Goal: Task Accomplishment & Management: Use online tool/utility

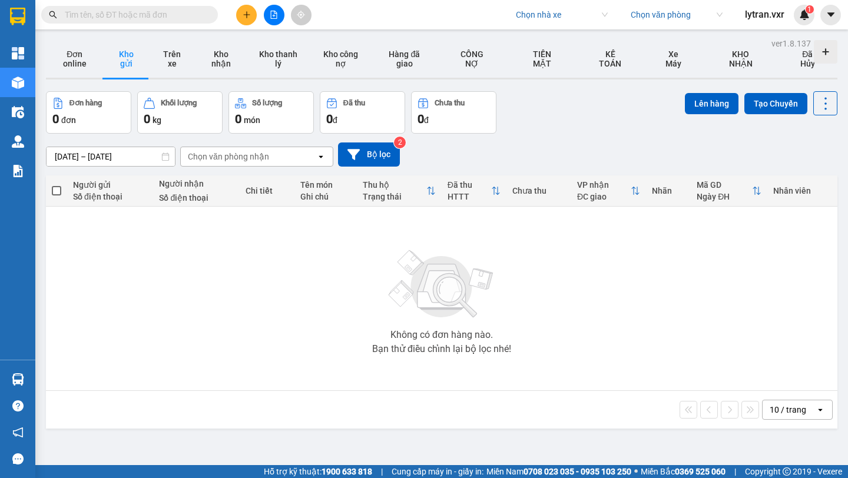
click at [761, 21] on span "lytran.vxr" at bounding box center [764, 14] width 58 height 15
click at [755, 39] on span "Đăng xuất" at bounding box center [777, 36] width 49 height 13
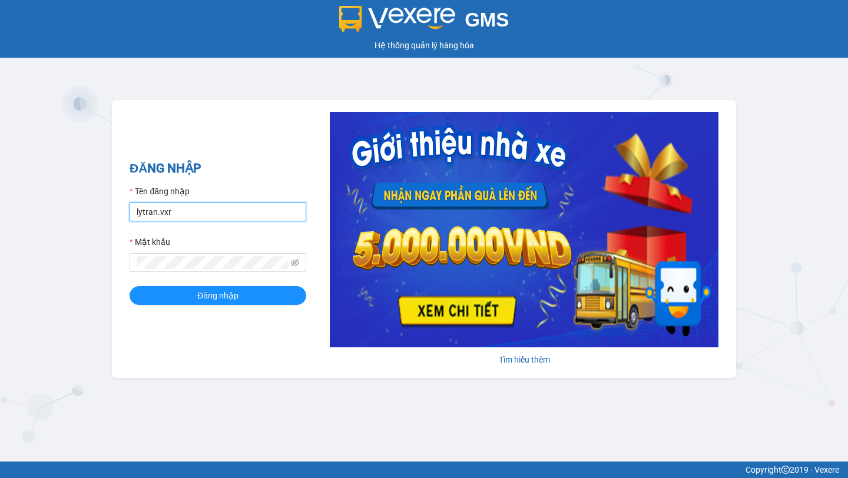
click at [155, 220] on input "lytran.vxr" at bounding box center [218, 211] width 177 height 19
type input "ly.xtl"
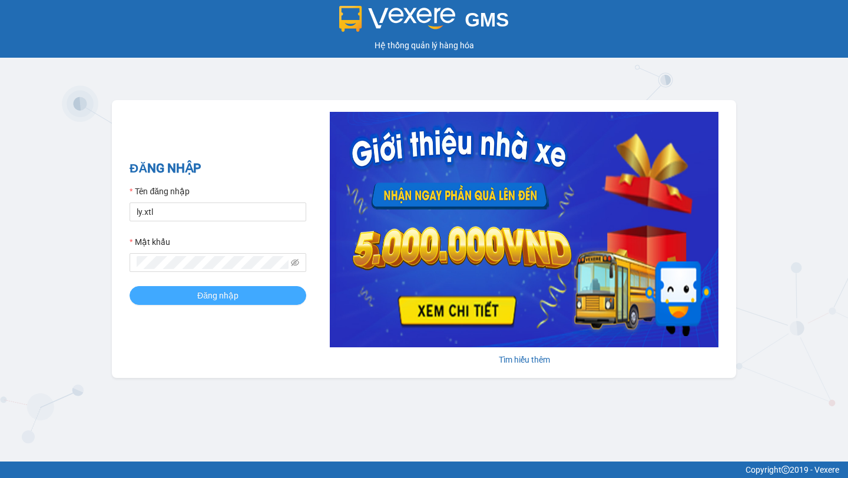
click at [225, 289] on span "Đăng nhập" at bounding box center [217, 295] width 41 height 13
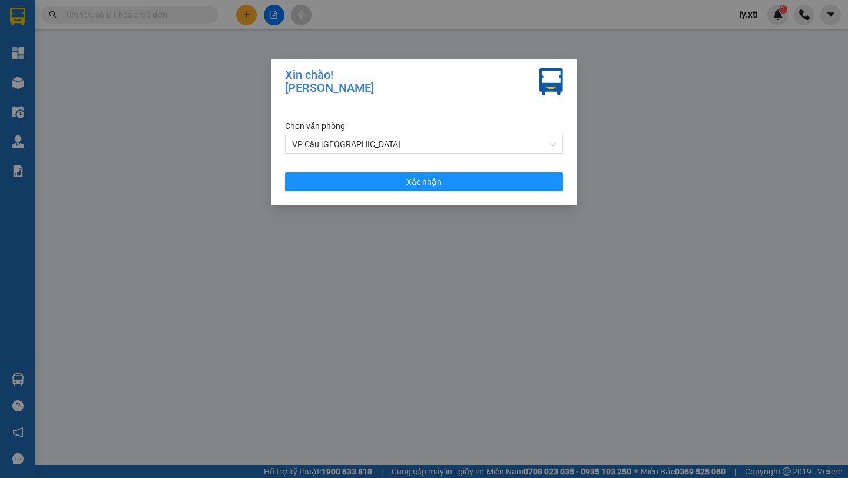
click at [409, 171] on div "Chọn văn phòng VP Cầu [GEOGRAPHIC_DATA] Xác nhận" at bounding box center [424, 155] width 306 height 100
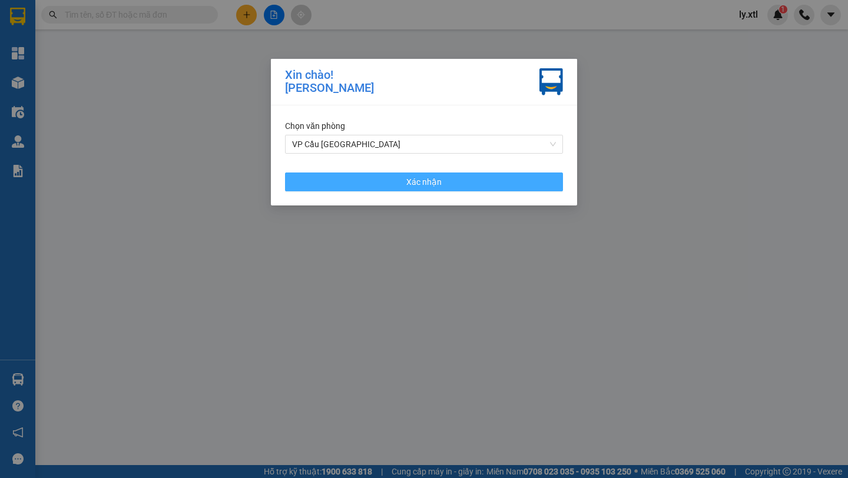
click at [415, 185] on span "Xác nhận" at bounding box center [423, 181] width 35 height 13
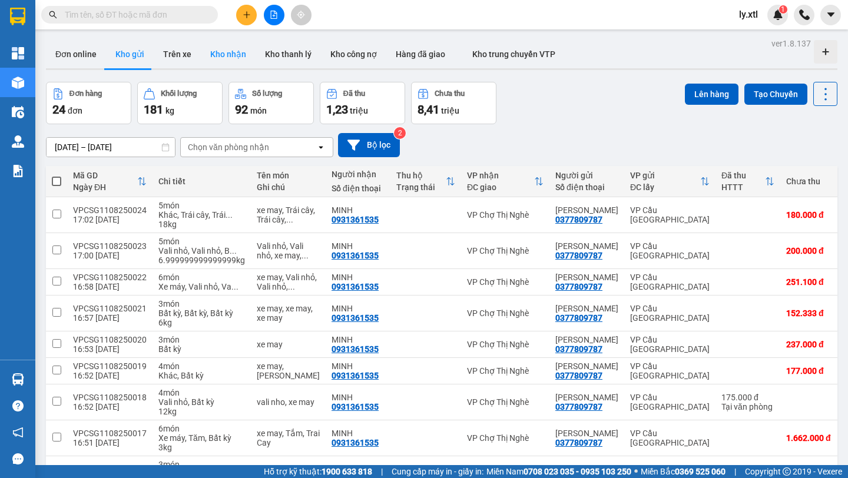
click at [222, 47] on button "Kho nhận" at bounding box center [228, 54] width 55 height 28
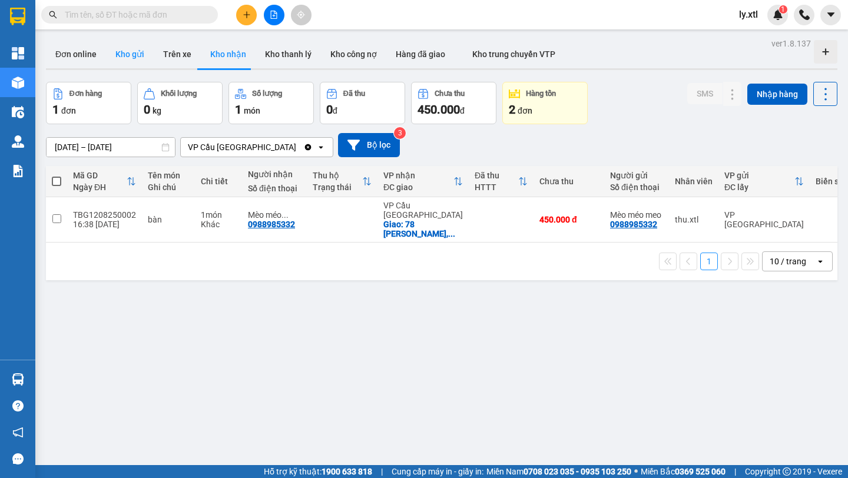
click at [136, 49] on button "Kho gửi" at bounding box center [130, 54] width 48 height 28
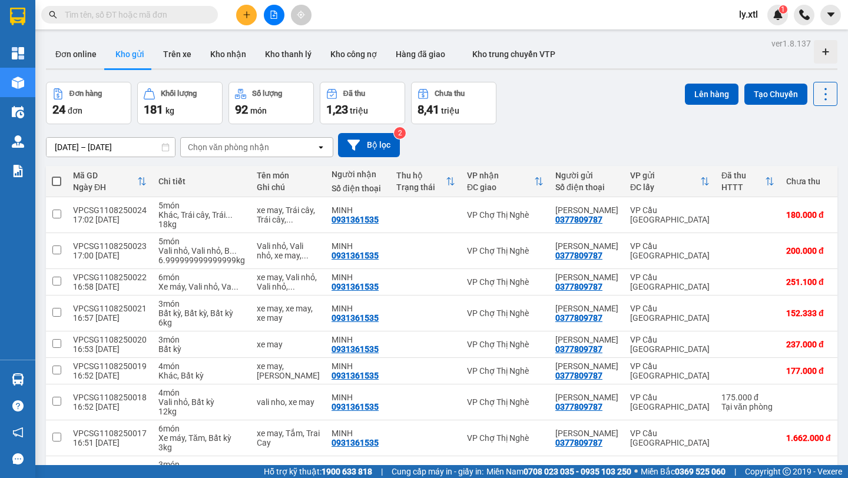
click at [250, 13] on icon "plus" at bounding box center [247, 15] width 8 height 8
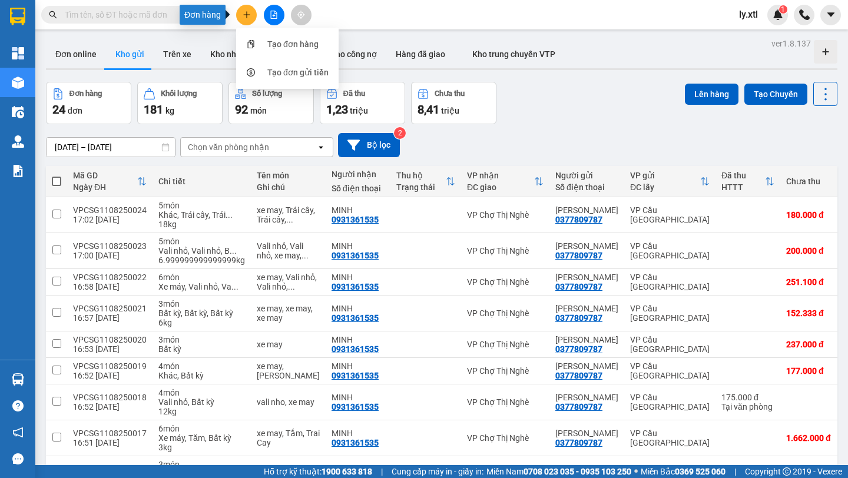
click at [267, 38] on div "Tạo đơn hàng" at bounding box center [292, 44] width 51 height 13
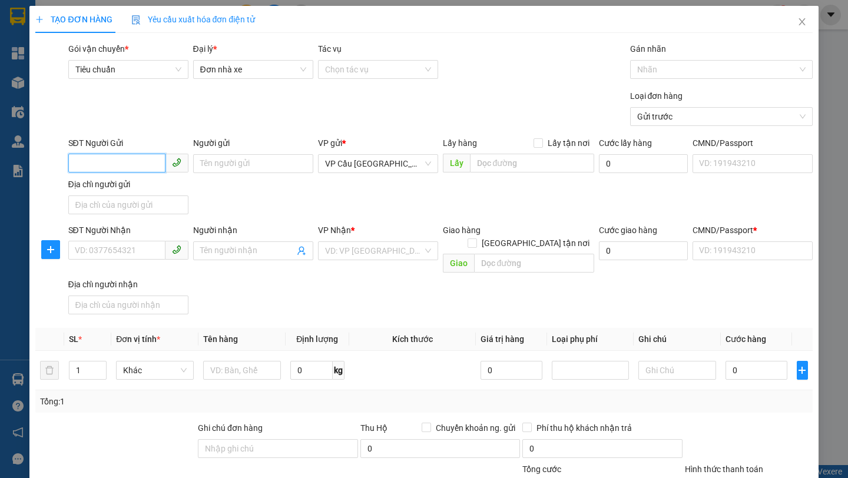
click at [126, 164] on input "SĐT Người Gửi" at bounding box center [116, 163] width 97 height 19
type input "0587747031"
click at [126, 164] on input "0587747031" at bounding box center [116, 163] width 97 height 19
click at [131, 189] on div "0587747031 - anh" at bounding box center [128, 187] width 106 height 13
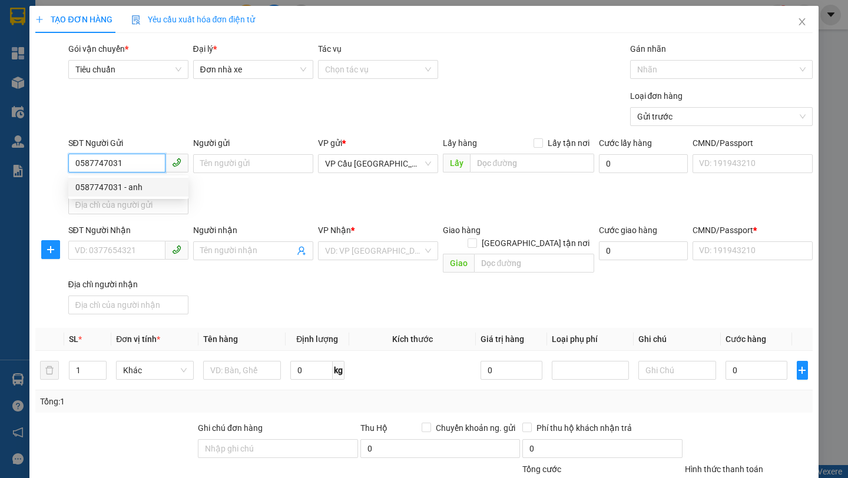
type input "anh"
type input "123456789015"
type input "0969977932"
type input "em"
type input "11"
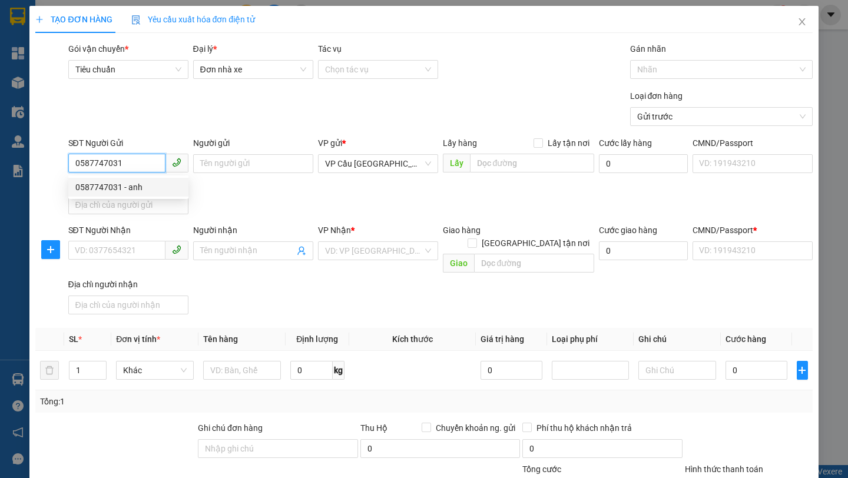
type input "1.000.000"
type input "20.000"
type input "116.000"
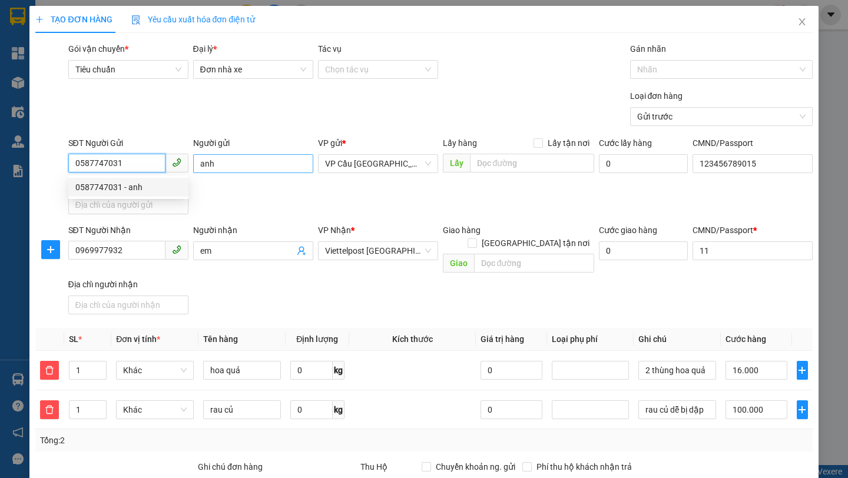
type input "35.000"
type input "70"
type input "35.000"
type input "0587747031"
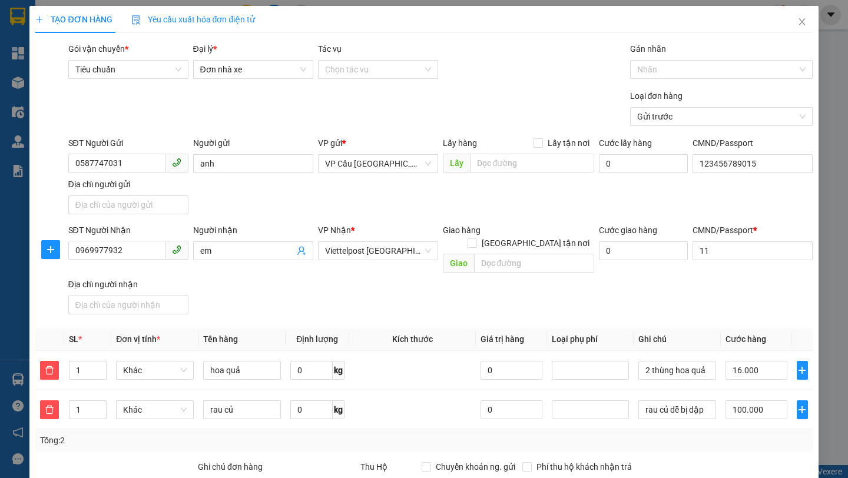
click at [213, 28] on div "Yêu cầu xuất hóa đơn điện tử" at bounding box center [193, 19] width 124 height 27
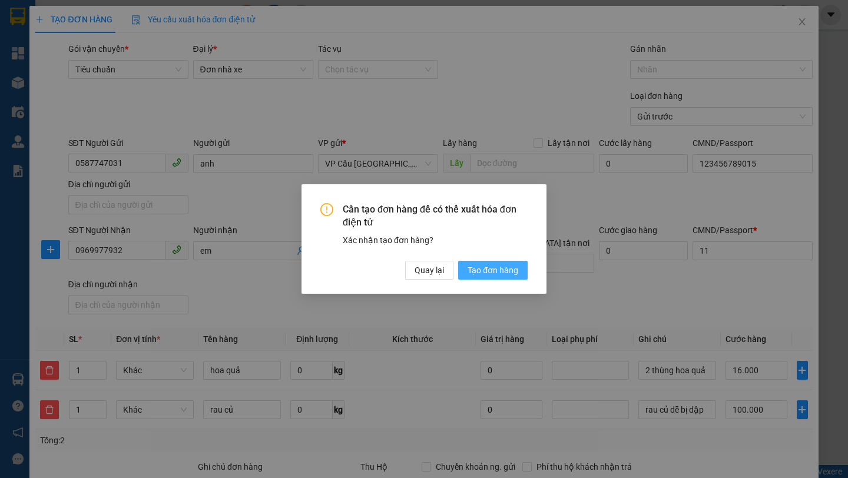
click at [487, 273] on span "Tạo đơn hàng" at bounding box center [492, 270] width 51 height 13
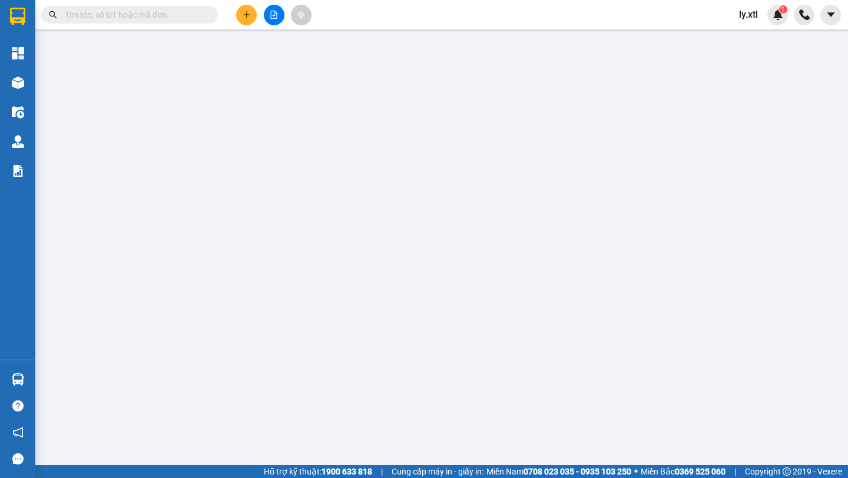
type input "anh"
type input "123456789015"
type input "55.000"
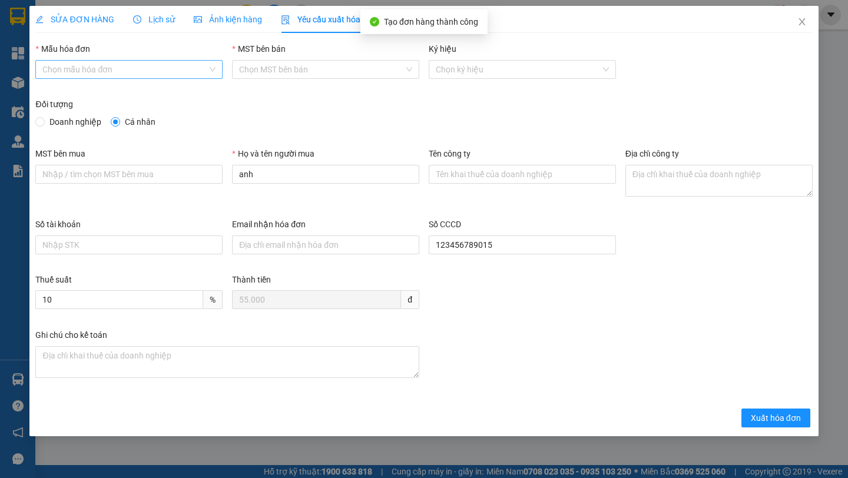
click at [164, 66] on input "Mẫu hóa đơn" at bounding box center [124, 70] width 165 height 18
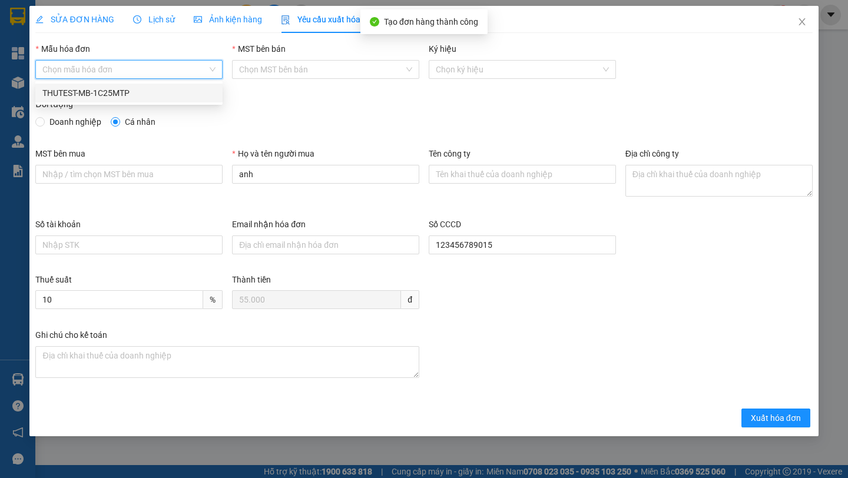
click at [174, 85] on div "THUTEST-MB-1C25MTP" at bounding box center [128, 93] width 187 height 19
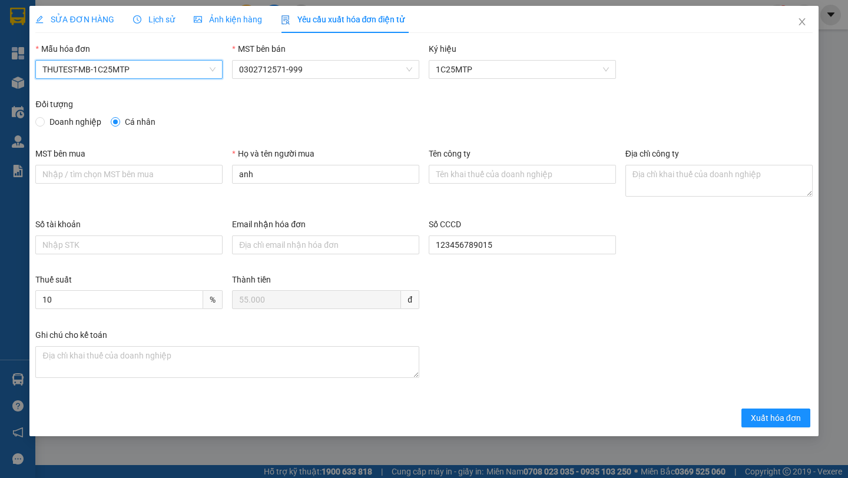
click at [69, 120] on span "Doanh nghiệp" at bounding box center [75, 121] width 61 height 13
click at [44, 120] on input "Doanh nghiệp" at bounding box center [39, 121] width 8 height 8
radio input "true"
click at [141, 122] on span "Cá nhân" at bounding box center [140, 121] width 40 height 13
click at [119, 122] on input "Cá nhân" at bounding box center [115, 121] width 8 height 8
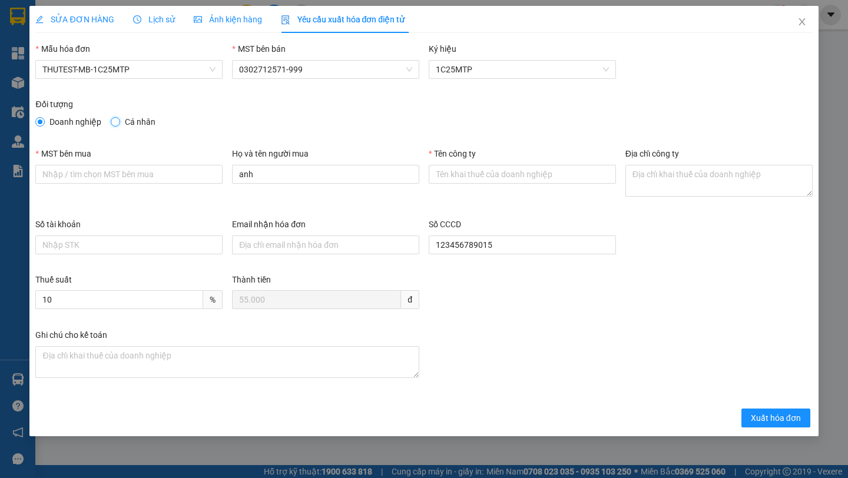
radio input "true"
click at [74, 123] on span "Doanh nghiệp" at bounding box center [75, 121] width 61 height 13
click at [44, 123] on input "Doanh nghiệp" at bounding box center [39, 121] width 8 height 8
radio input "true"
radio input "false"
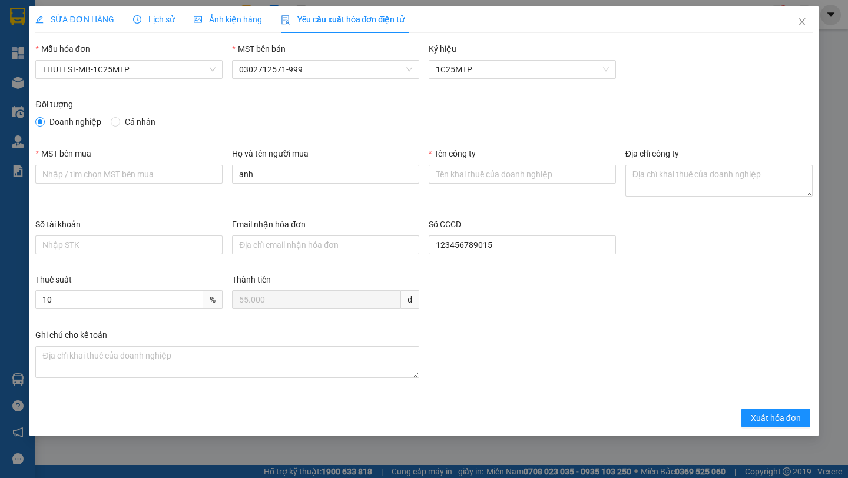
click at [79, 17] on span "SỬA ĐƠN HÀNG" at bounding box center [74, 19] width 78 height 9
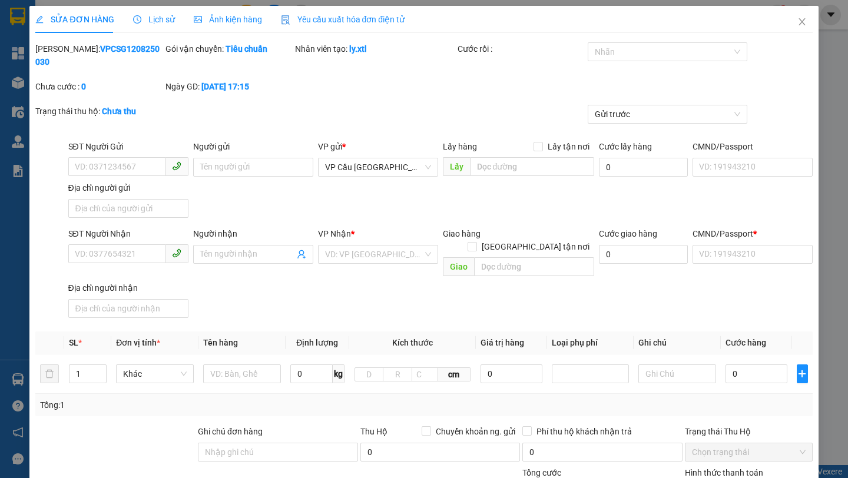
type input "0587747031"
type input "anh"
type input "123456789015"
type input "0969977932"
type input "em"
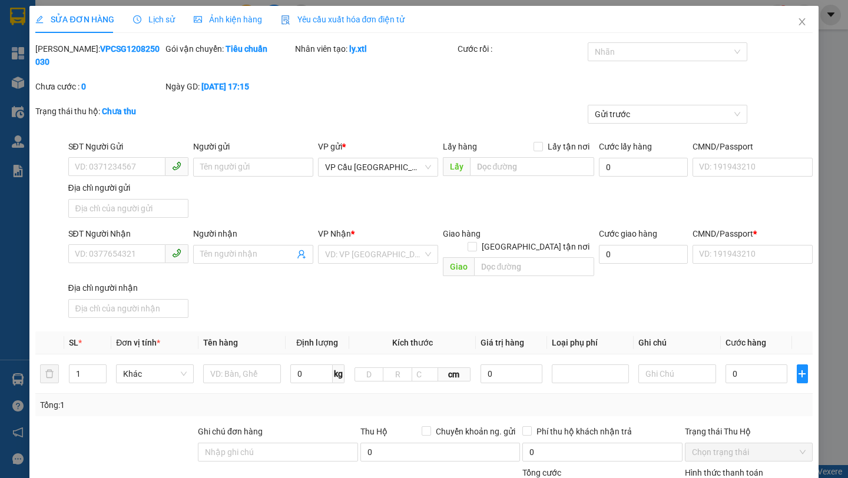
type input "11"
type input "1.000.000"
type input "20.000"
type input "35.000"
type input "70"
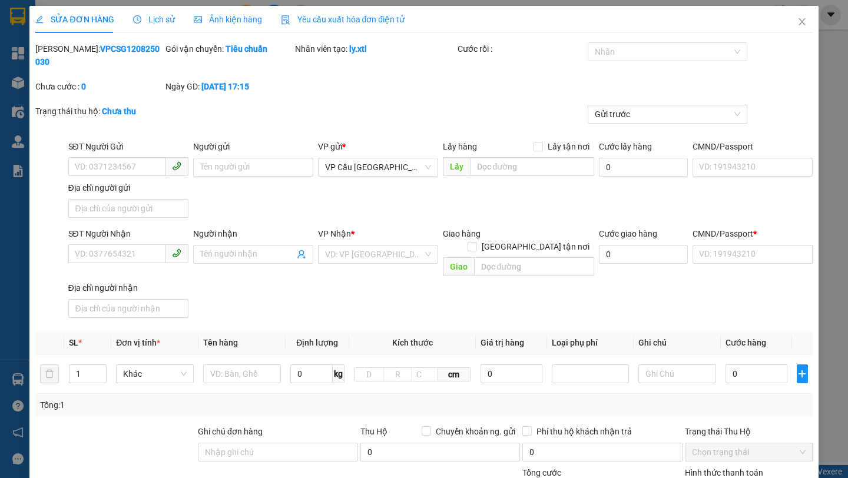
type input "35.000"
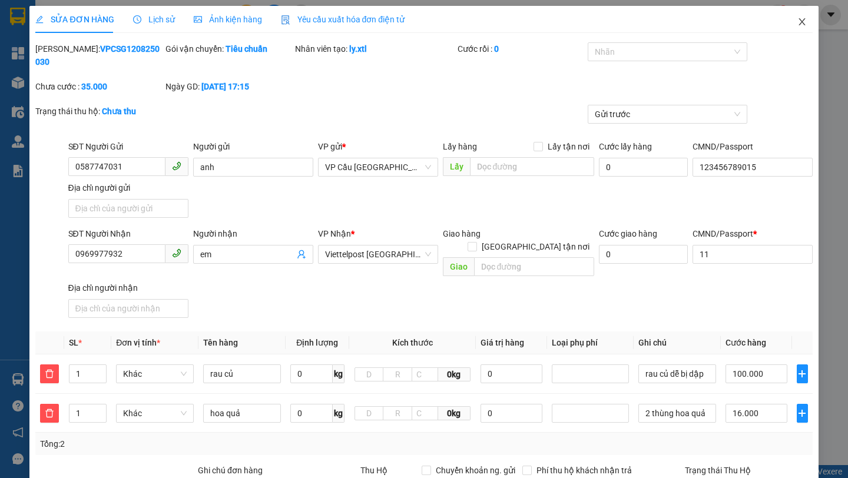
click at [804, 22] on icon "close" at bounding box center [801, 21] width 9 height 9
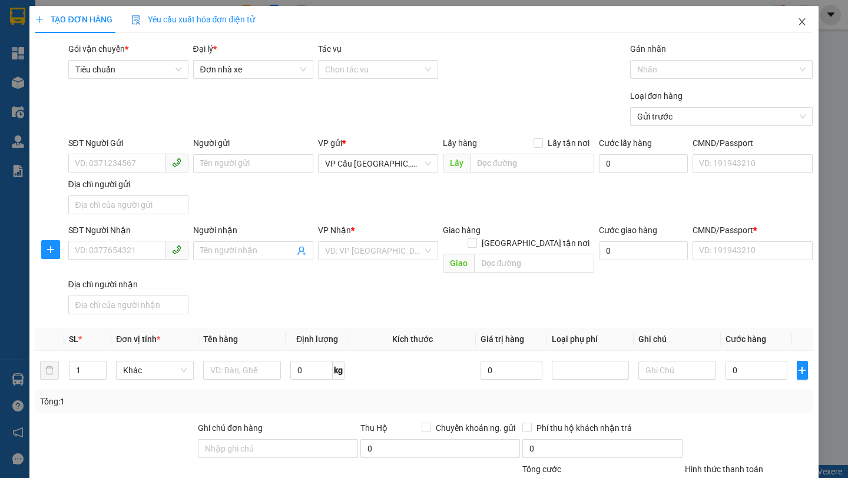
click at [803, 20] on icon "close" at bounding box center [801, 21] width 6 height 7
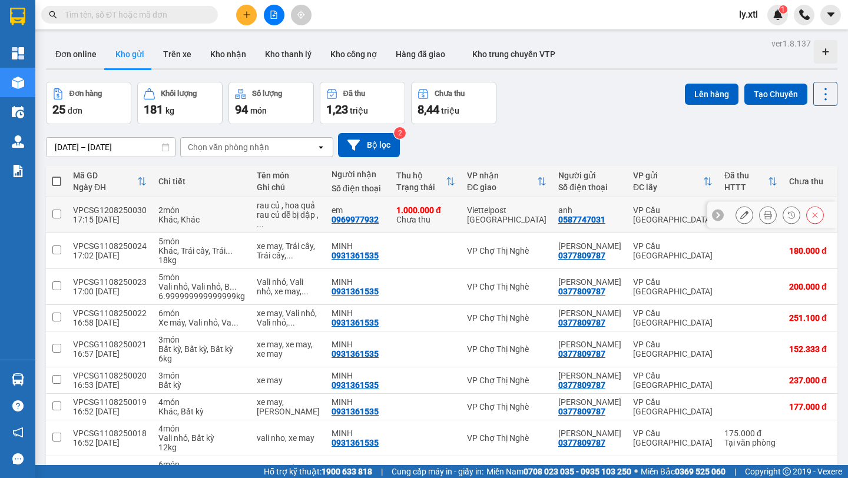
click at [127, 215] on div "VPCSG1208250030" at bounding box center [110, 209] width 74 height 9
checkbox input "true"
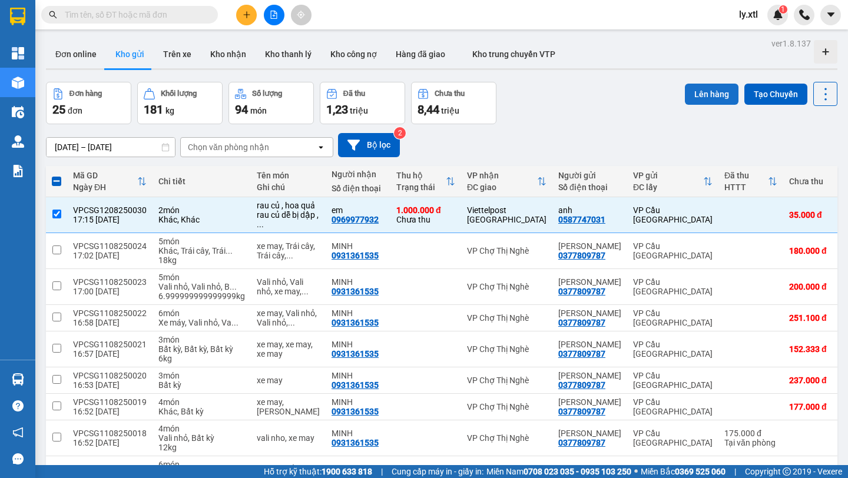
click at [713, 87] on button "Lên hàng" at bounding box center [712, 94] width 54 height 21
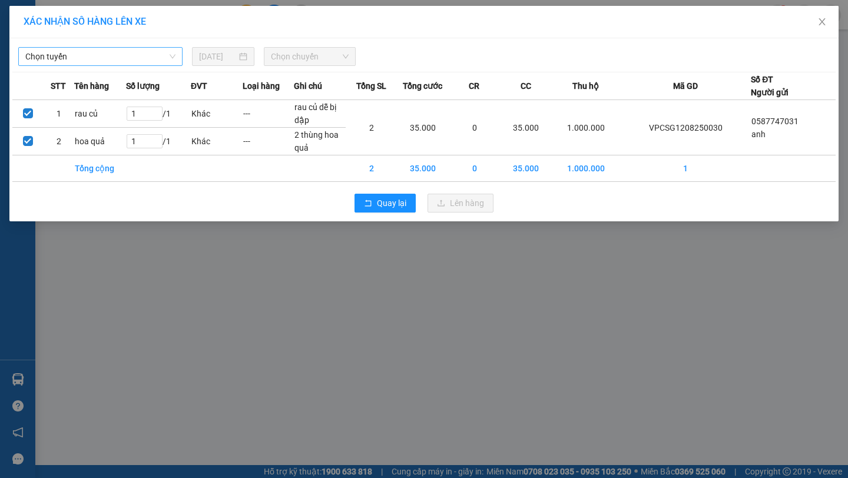
click at [54, 47] on div "Chọn tuyến" at bounding box center [100, 56] width 164 height 19
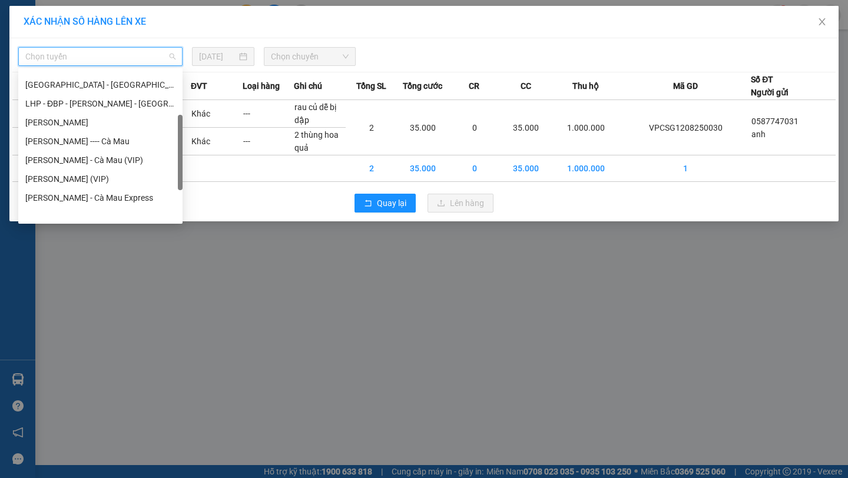
scroll to position [94, 0]
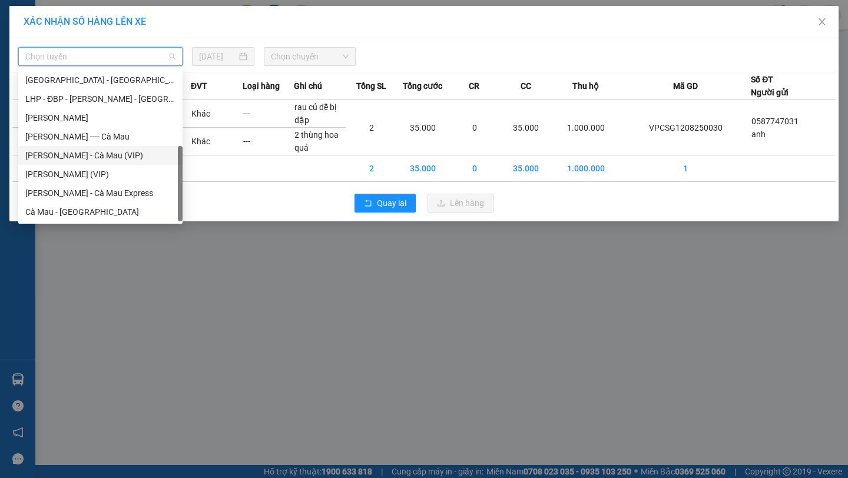
click at [95, 154] on div "[PERSON_NAME] - Cà Mau (VIP)" at bounding box center [100, 155] width 150 height 13
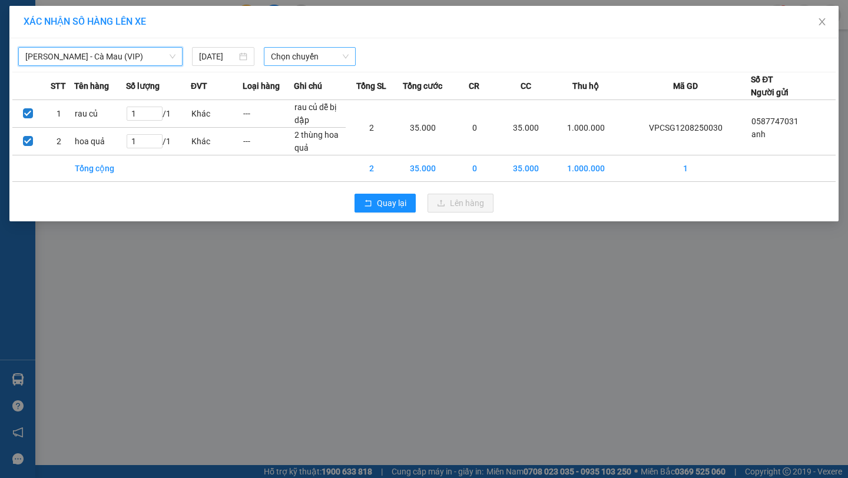
click at [328, 53] on span "Chọn chuyến" at bounding box center [310, 57] width 78 height 18
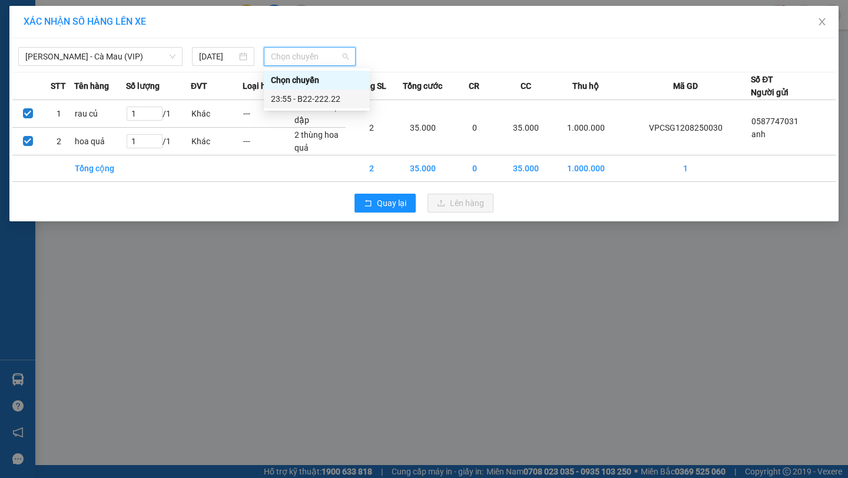
click at [324, 103] on div "23:55 - B22-222.22" at bounding box center [317, 98] width 92 height 13
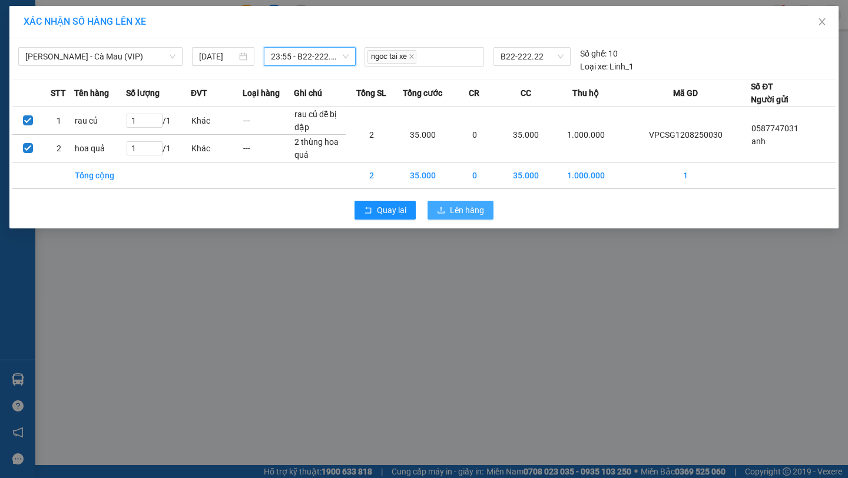
click at [467, 216] on span "Lên hàng" at bounding box center [467, 210] width 34 height 13
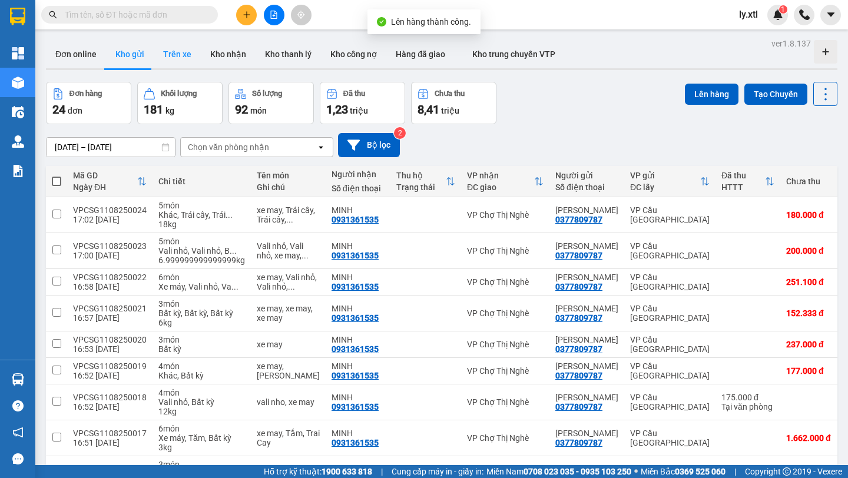
click at [171, 57] on button "Trên xe" at bounding box center [177, 54] width 47 height 28
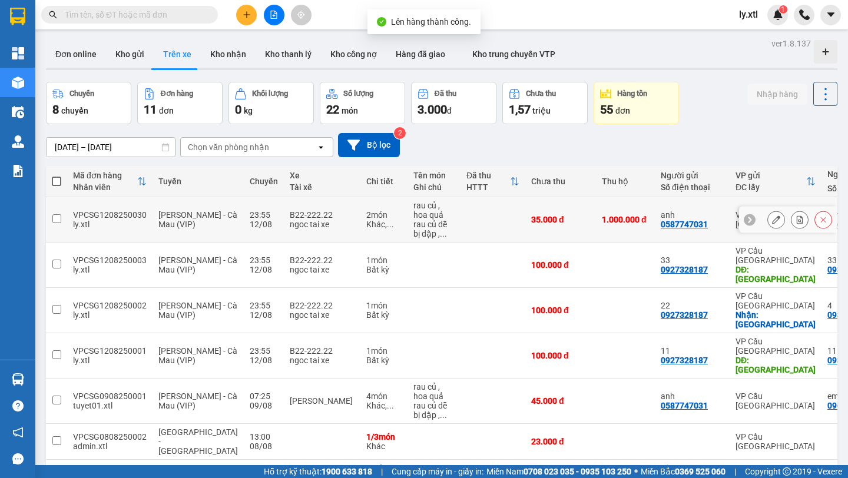
click at [128, 213] on div "VPCSG1208250030" at bounding box center [110, 214] width 74 height 9
click at [134, 211] on div "VPCSG1208250030" at bounding box center [110, 214] width 74 height 9
checkbox input "false"
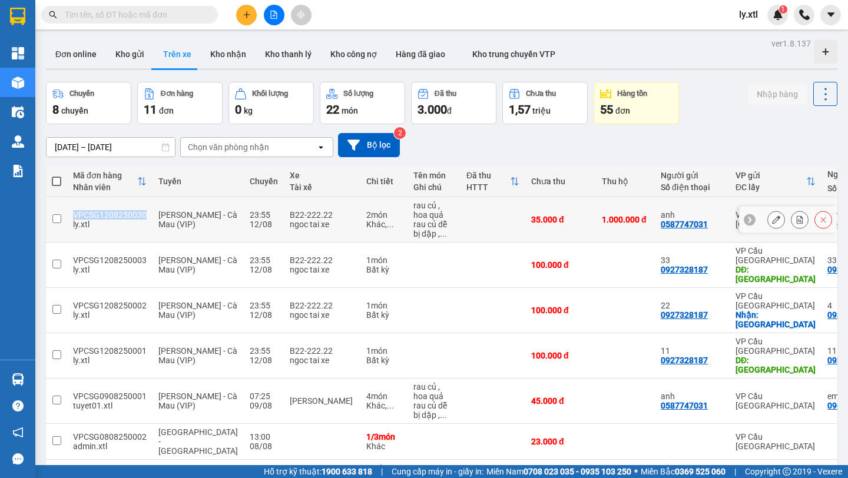
copy div "VPCSG1208250030"
click at [227, 59] on button "Kho nhận" at bounding box center [228, 54] width 55 height 28
type input "[DATE] – [DATE]"
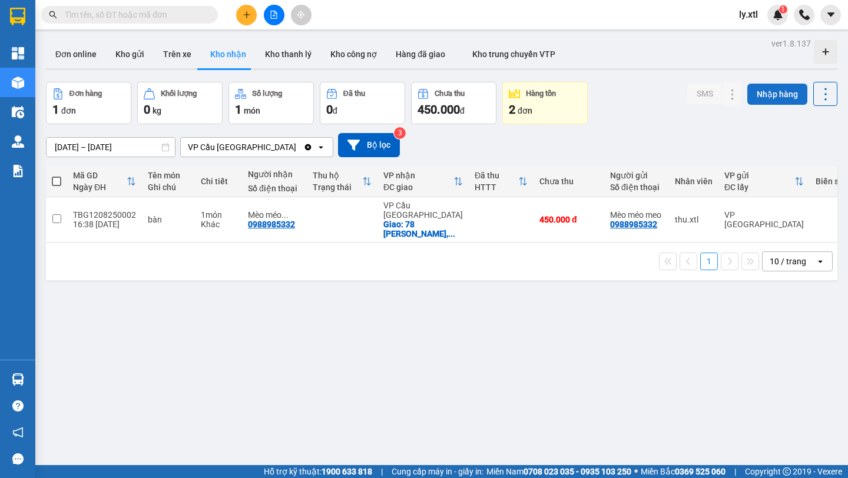
click at [776, 99] on button "Nhập hàng" at bounding box center [777, 94] width 60 height 21
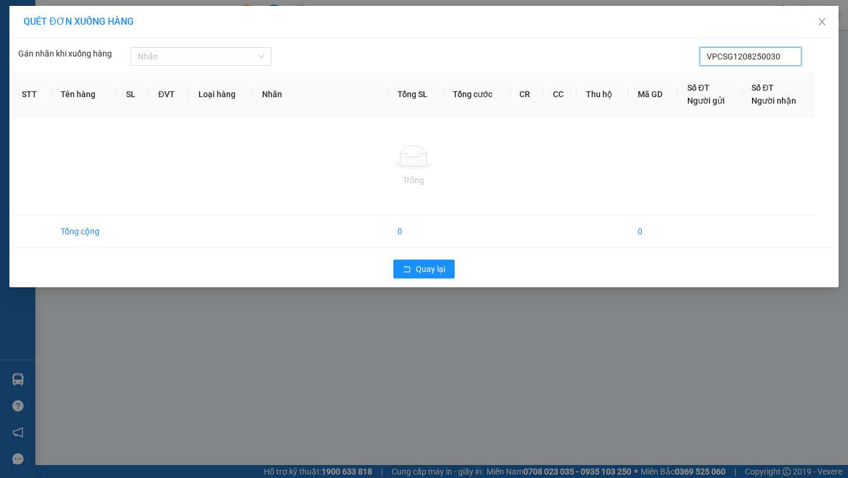
type input "VPCSG1208250030"
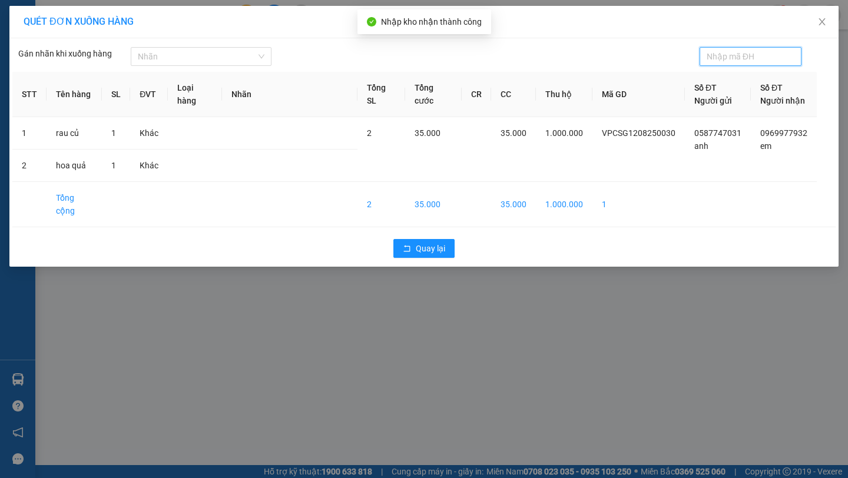
click at [572, 321] on div "QUÉT ĐƠN XUỐNG HÀNG Gán nhãn khi xuống hàng Nhãn STT Tên hàng SL ĐVT Loại …" at bounding box center [424, 239] width 848 height 478
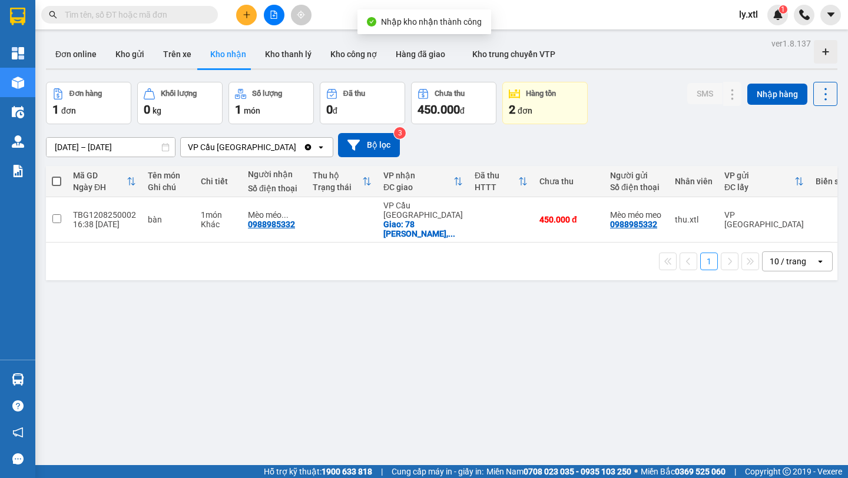
click at [183, 9] on input "text" at bounding box center [134, 14] width 139 height 13
paste input "VPCSG1208250030"
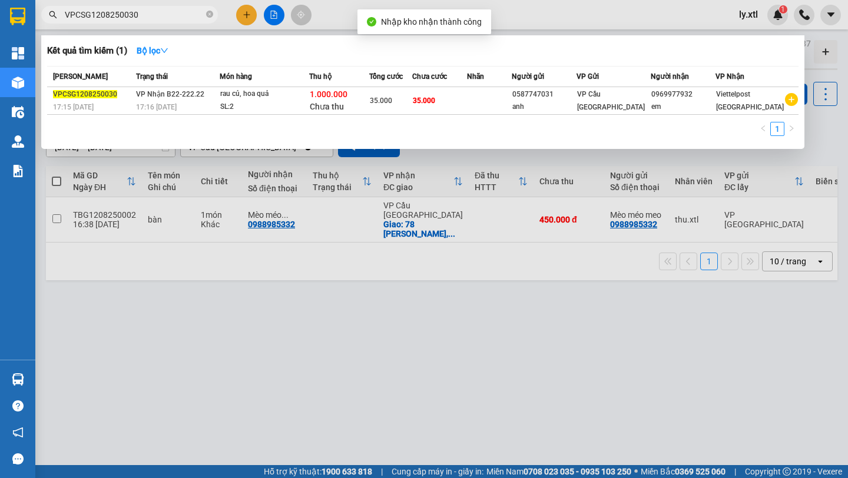
type input "VPCSG1208250030"
click at [238, 108] on div "SL: 2" at bounding box center [264, 107] width 88 height 13
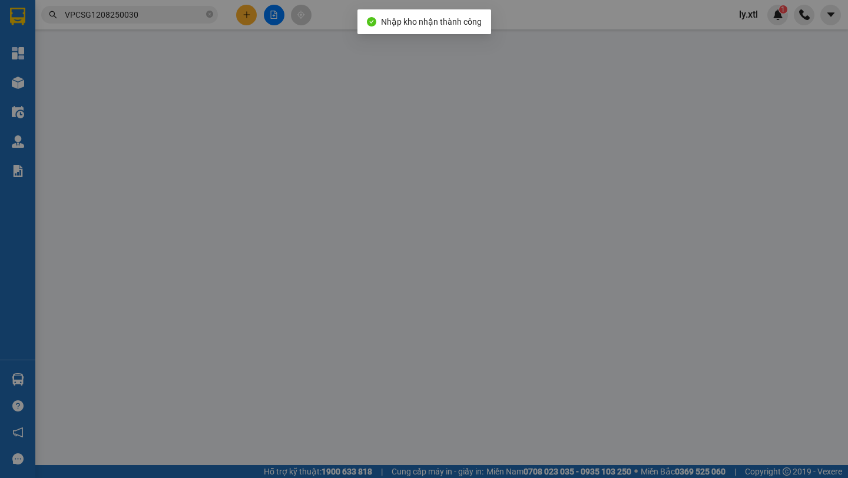
type input "0587747031"
type input "anh"
type input "123456789015"
type input "0969977932"
type input "em"
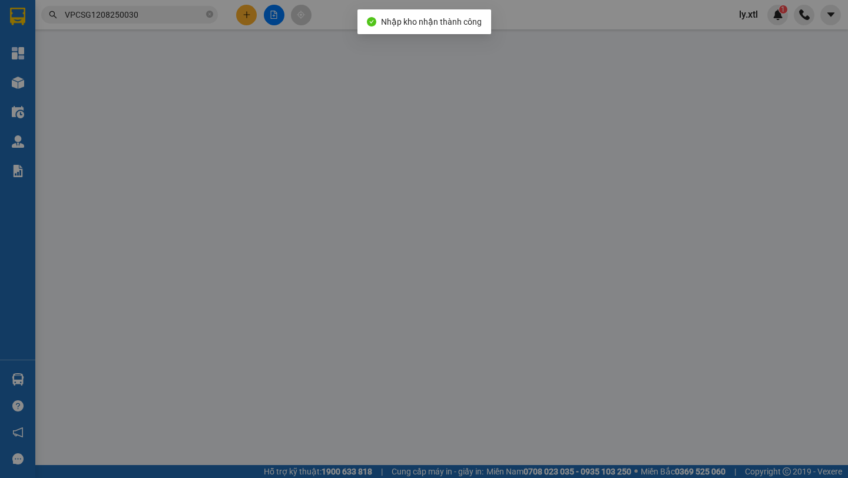
type input "11"
type input "35.000"
type input "70"
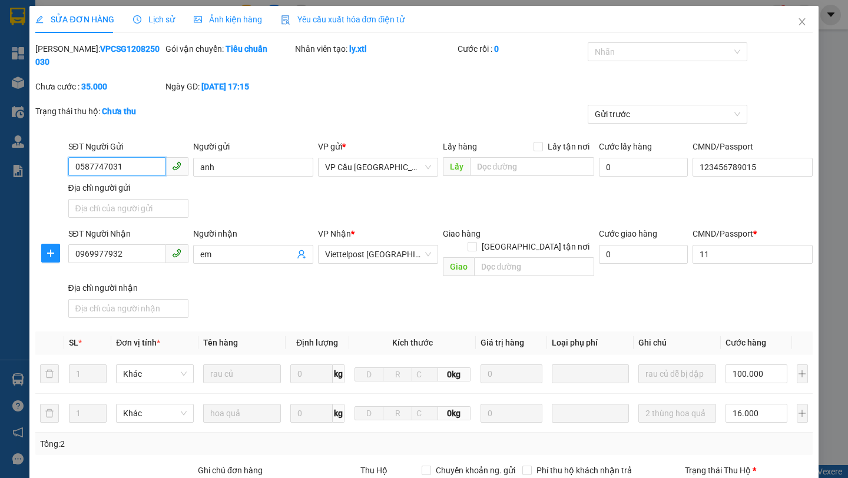
scroll to position [214, 0]
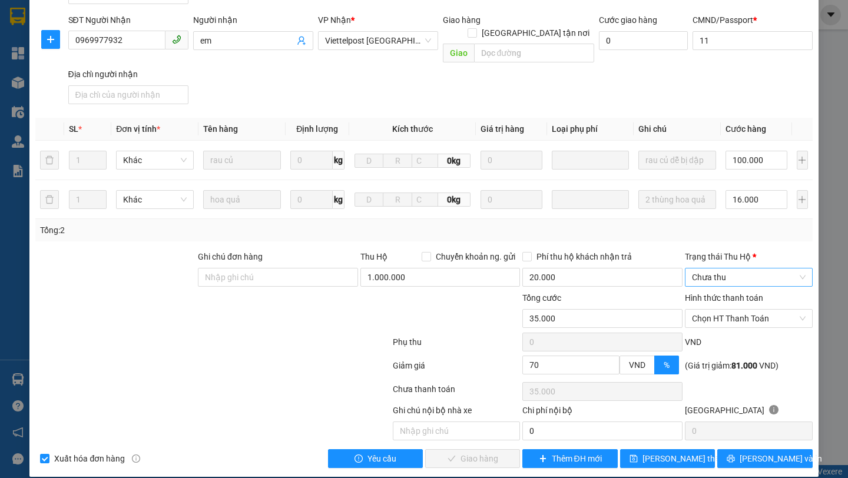
click at [737, 268] on span "Chưa thu" at bounding box center [749, 277] width 114 height 18
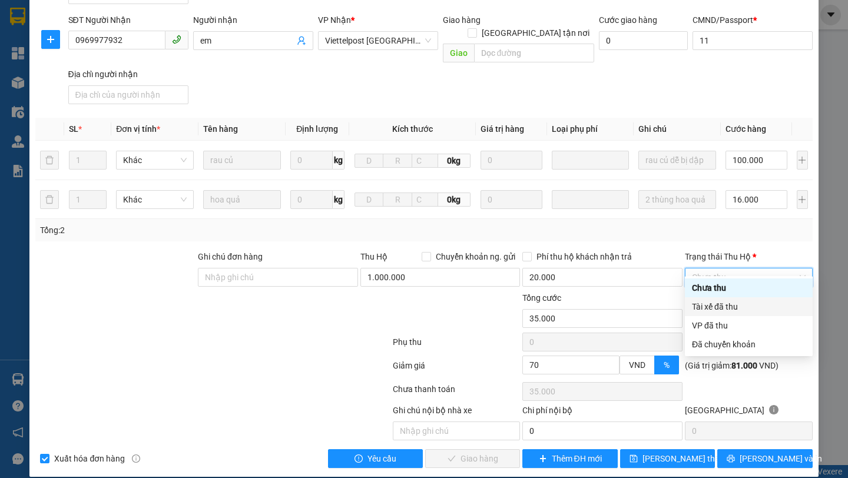
click at [736, 303] on div "Tài xế đã thu" at bounding box center [749, 306] width 114 height 13
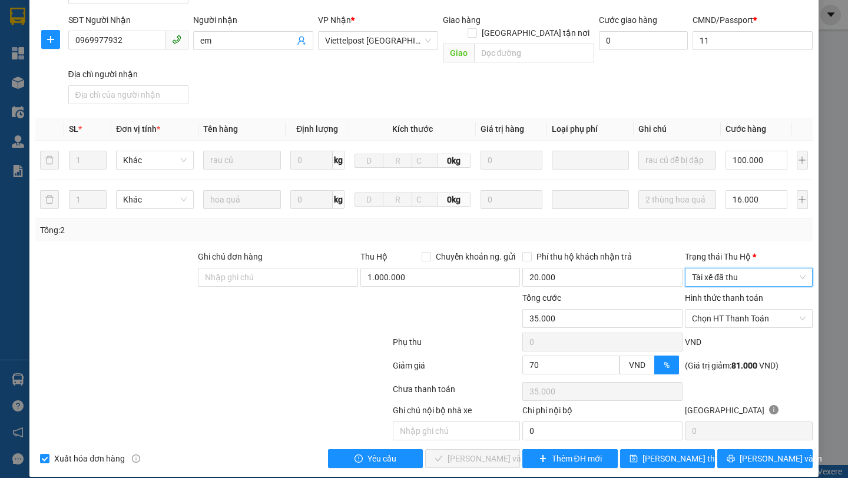
click at [736, 310] on span "Chọn HT Thanh Toán" at bounding box center [749, 319] width 114 height 18
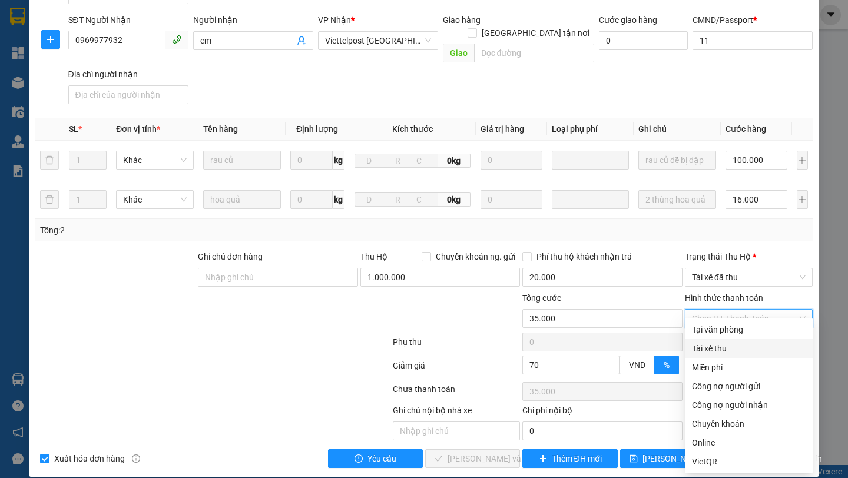
click at [729, 346] on div "Tài xế thu" at bounding box center [749, 348] width 114 height 13
type input "0"
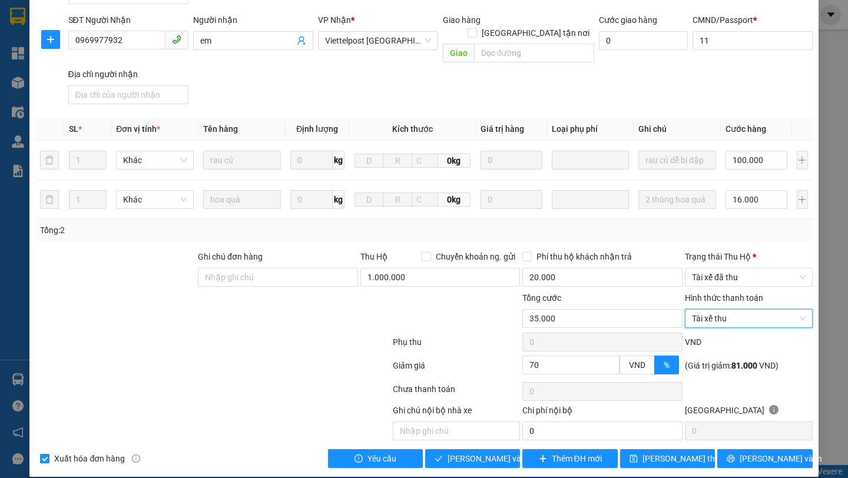
click at [47, 454] on input "Xuất hóa đơn hàng" at bounding box center [44, 458] width 8 height 8
checkbox input "false"
click at [483, 452] on span "[PERSON_NAME] và Giao hàng" at bounding box center [503, 458] width 113 height 13
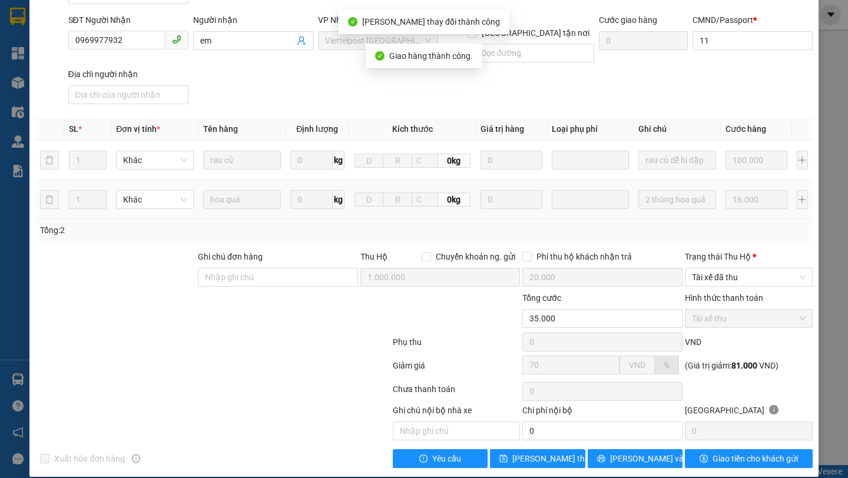
scroll to position [0, 0]
